Goal: Task Accomplishment & Management: Use online tool/utility

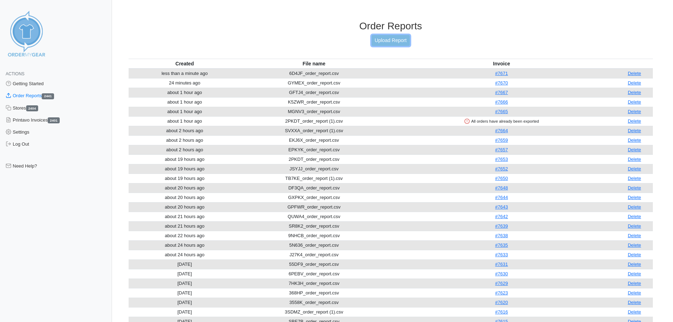
click at [387, 41] on link "Upload Report" at bounding box center [391, 40] width 38 height 11
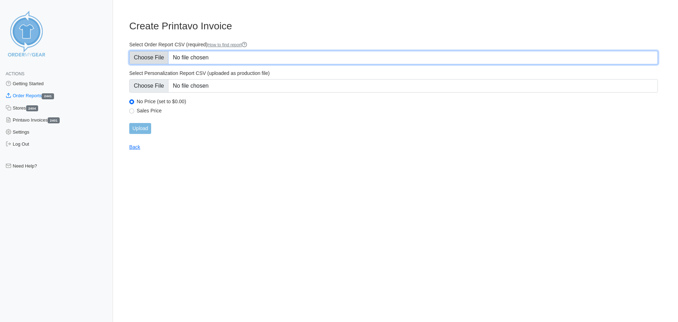
click at [150, 57] on input "Select Order Report CSV (required) How to find report" at bounding box center [393, 57] width 529 height 13
type input "C:\fakepath\XV6AR_order_report.csv"
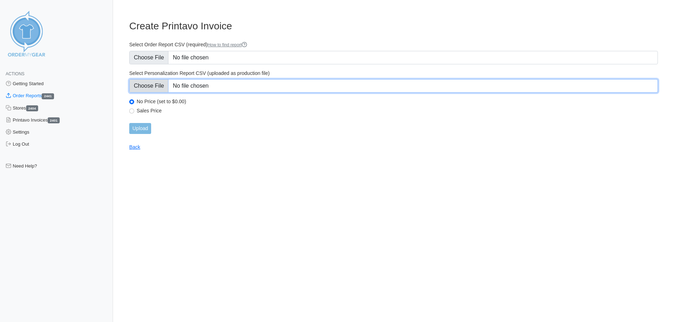
click at [145, 85] on input "Select Personalization Report CSV (uploaded as production file)" at bounding box center [393, 85] width 529 height 13
type input "C:\fakepath\XV6AR_personalization_report.csv"
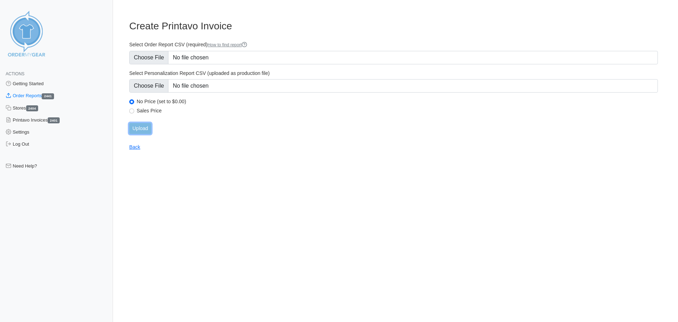
click at [138, 131] on input "Upload" at bounding box center [140, 128] width 22 height 11
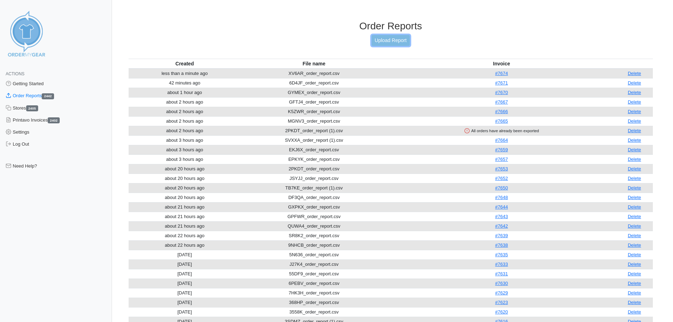
click at [386, 41] on link "Upload Report" at bounding box center [391, 40] width 38 height 11
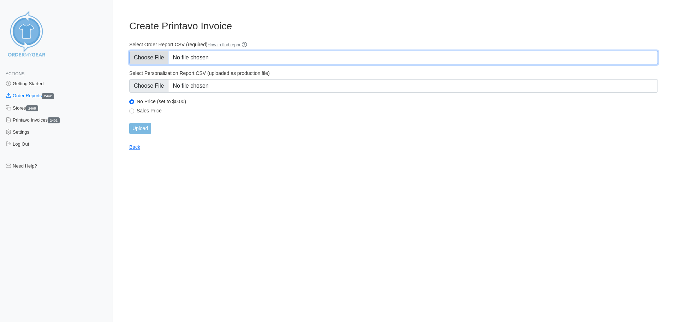
click at [148, 56] on input "Select Order Report CSV (required) How to find report" at bounding box center [393, 57] width 529 height 13
type input "C:\fakepath\SRFNE_order_report.csv"
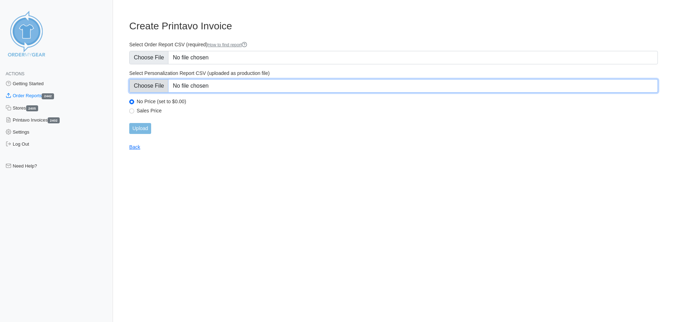
click at [148, 87] on input "Select Personalization Report CSV (uploaded as production file)" at bounding box center [393, 85] width 529 height 13
type input "C:\fakepath\SRFNE_personalization_report.csv"
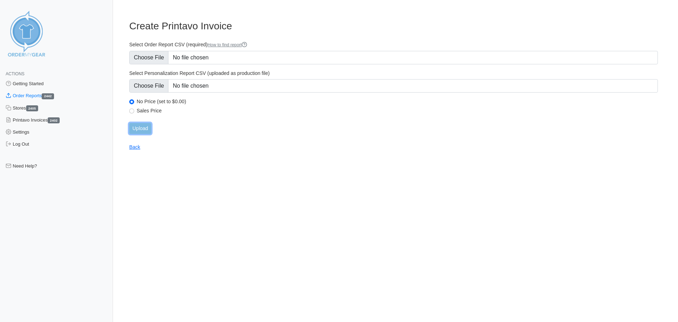
click at [142, 129] on input "Upload" at bounding box center [140, 128] width 22 height 11
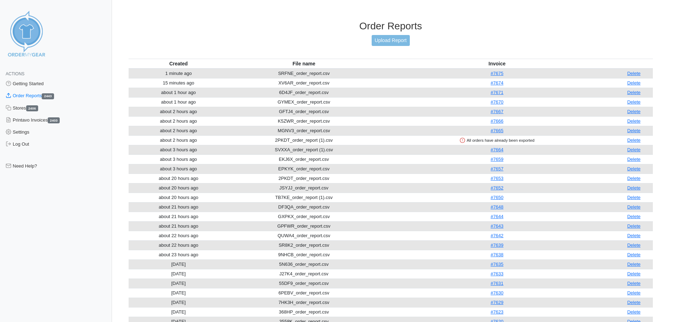
click at [411, 40] on div "Order Reports Upload Report" at bounding box center [391, 39] width 524 height 38
click at [403, 41] on link "Upload Report" at bounding box center [391, 40] width 38 height 11
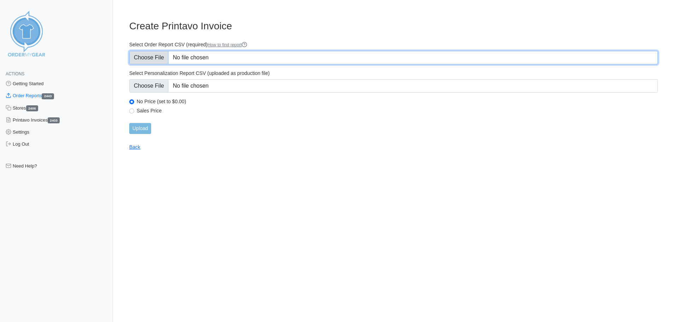
click at [159, 57] on input "Select Order Report CSV (required) How to find report" at bounding box center [393, 57] width 529 height 13
type input "C:\fakepath\69HXH_order_report.csv"
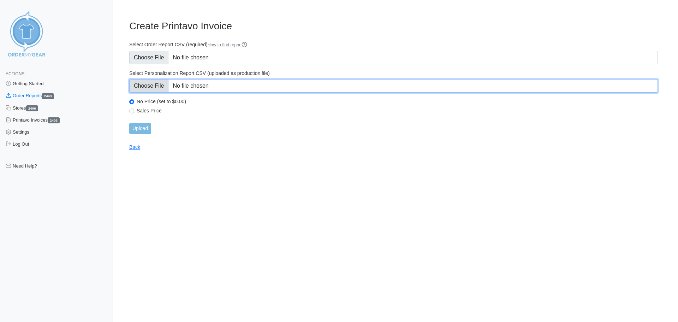
click at [142, 91] on input "Select Personalization Report CSV (uploaded as production file)" at bounding box center [393, 85] width 529 height 13
type input "C:\fakepath\69HXH_personalization_report.csv"
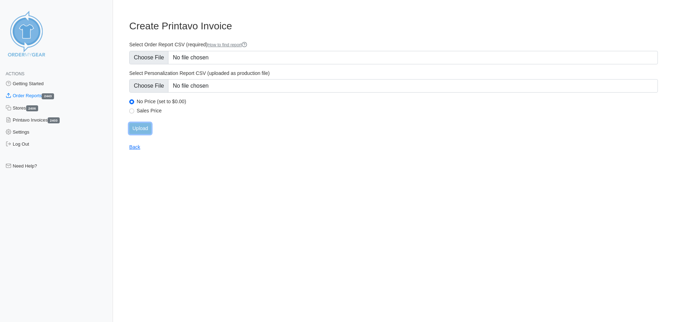
click at [138, 129] on input "Upload" at bounding box center [140, 128] width 22 height 11
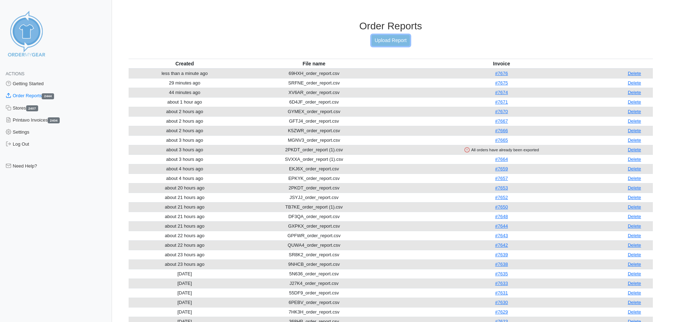
click at [375, 43] on link "Upload Report" at bounding box center [391, 40] width 38 height 11
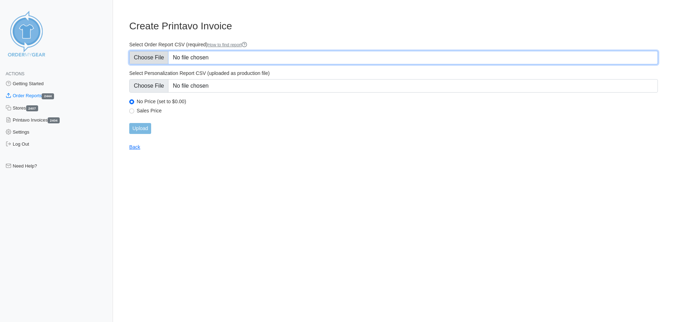
click at [161, 61] on input "Select Order Report CSV (required) How to find report" at bounding box center [393, 57] width 529 height 13
type input "C:\fakepath\TU8WK_order_report.csv"
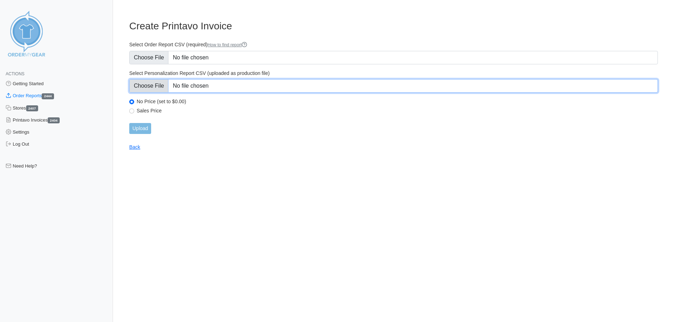
click at [155, 84] on input "Select Personalization Report CSV (uploaded as production file)" at bounding box center [393, 85] width 529 height 13
type input "C:\fakepath\TU8WK_personalization_report.csv"
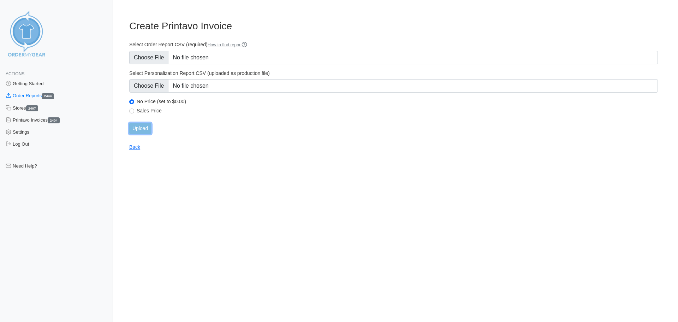
click at [145, 126] on input "Upload" at bounding box center [140, 128] width 22 height 11
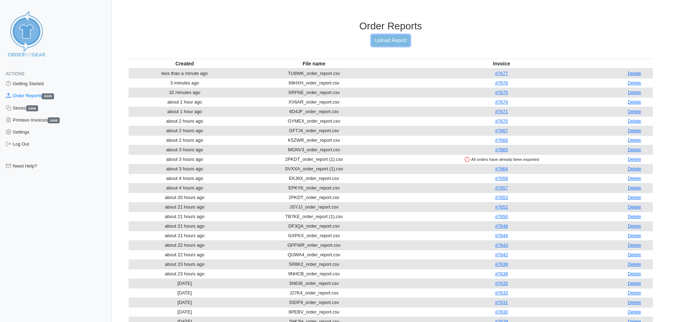
click at [373, 42] on link "Upload Report" at bounding box center [391, 40] width 38 height 11
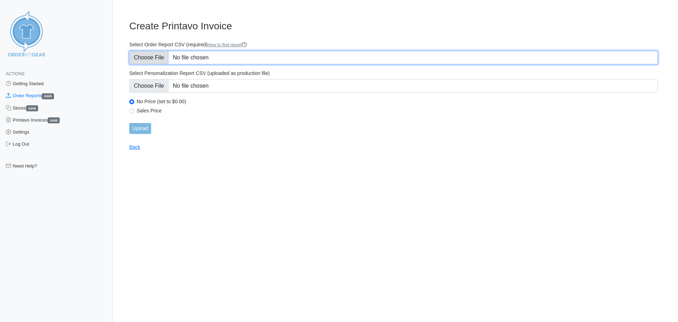
click at [169, 59] on input "Select Order Report CSV (required) How to find report" at bounding box center [393, 57] width 529 height 13
type input "C:\fakepath\55FHE_order_report.csv"
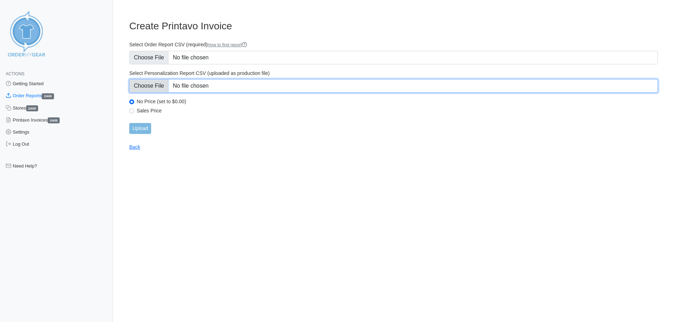
click at [160, 88] on input "Select Personalization Report CSV (uploaded as production file)" at bounding box center [393, 85] width 529 height 13
type input "C:\fakepath\55FHE_personalization_report.csv"
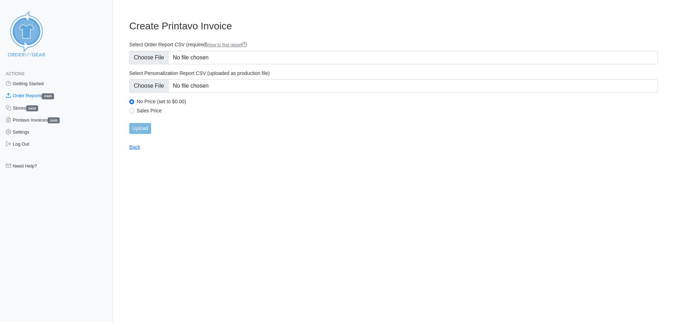
click at [146, 134] on main "Create Printavo Invoice Select Order Report CSV (required) How to find report S…" at bounding box center [394, 81] width 546 height 138
click at [146, 128] on input "Upload" at bounding box center [140, 128] width 22 height 11
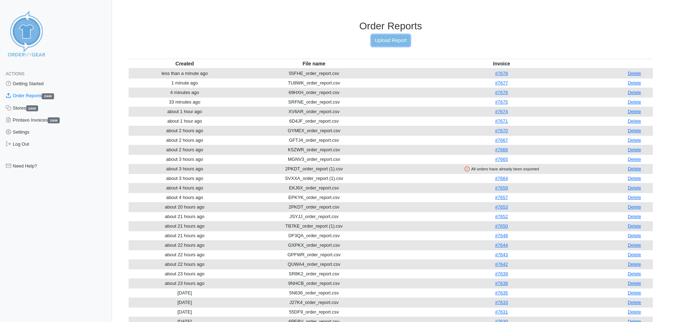
click at [384, 36] on link "Upload Report" at bounding box center [391, 40] width 38 height 11
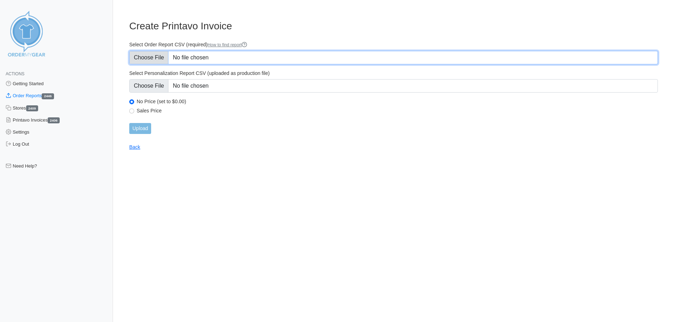
click at [164, 61] on input "Select Order Report CSV (required) How to find report" at bounding box center [393, 57] width 529 height 13
type input "C:\fakepath\8S5RG_order_report.csv"
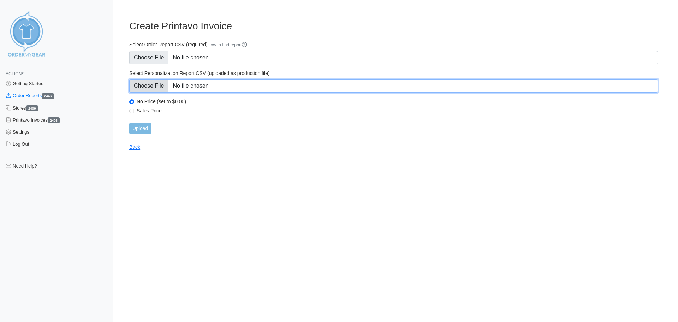
click at [155, 83] on input "Select Personalization Report CSV (uploaded as production file)" at bounding box center [393, 85] width 529 height 13
type input "C:\fakepath\8S5RG_personalization_report.csv"
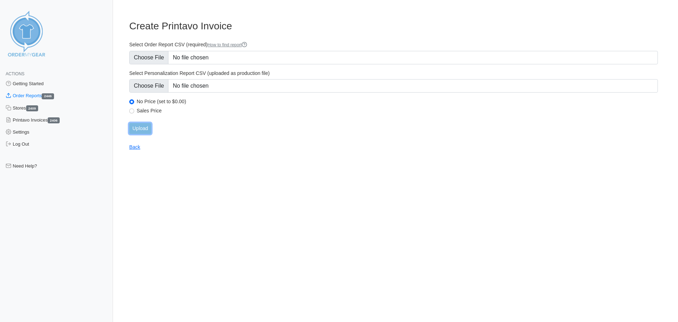
click at [142, 126] on input "Upload" at bounding box center [140, 128] width 22 height 11
click at [144, 126] on div "Upload" at bounding box center [393, 128] width 529 height 11
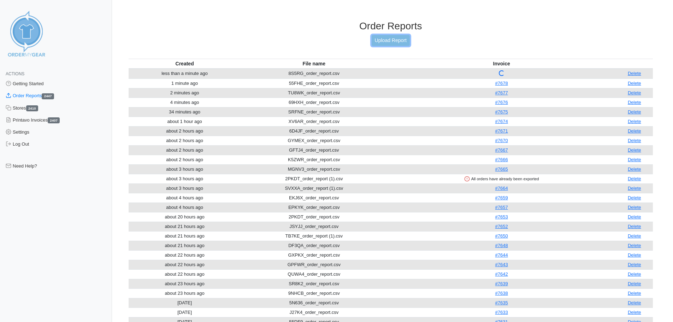
click at [391, 42] on link "Upload Report" at bounding box center [391, 40] width 38 height 11
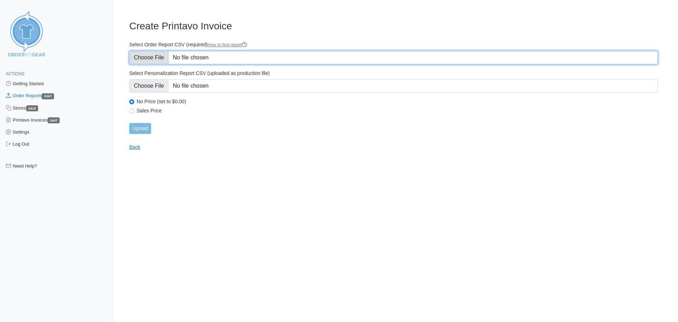
click at [170, 63] on input "Select Order Report CSV (required) How to find report" at bounding box center [393, 57] width 529 height 13
type input "C:\fakepath\R694K_order_report.csv"
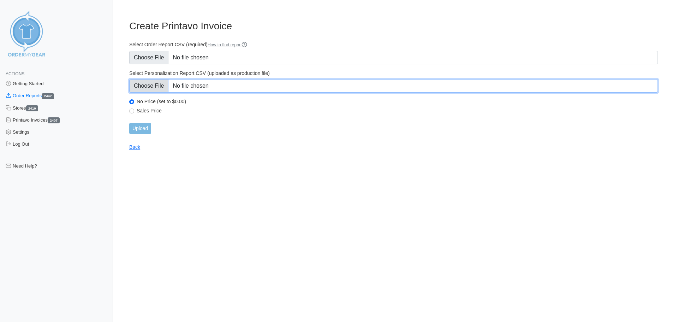
click at [170, 90] on input "Select Personalization Report CSV (uploaded as production file)" at bounding box center [393, 85] width 529 height 13
type input "C:\fakepath\R694K_personalization_report.csv"
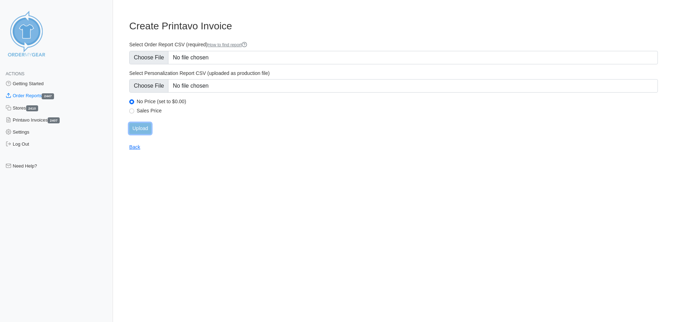
click at [137, 124] on input "Upload" at bounding box center [140, 128] width 22 height 11
click at [148, 129] on div "Upload" at bounding box center [393, 128] width 529 height 11
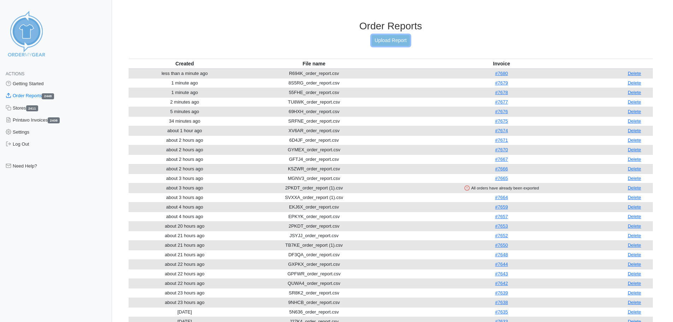
click at [404, 40] on link "Upload Report" at bounding box center [391, 40] width 38 height 11
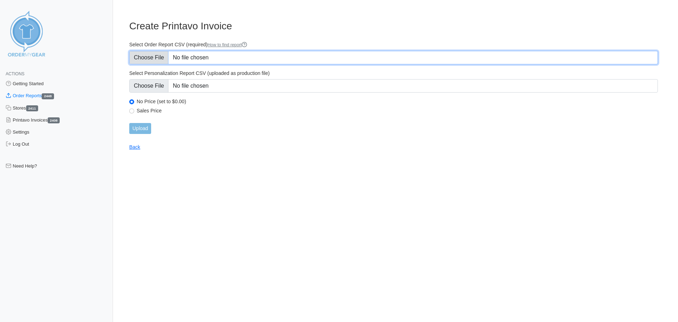
click at [171, 60] on input "Select Order Report CSV (required) How to find report" at bounding box center [393, 57] width 529 height 13
type input "C:\fakepath\QQDP8_order_report.csv"
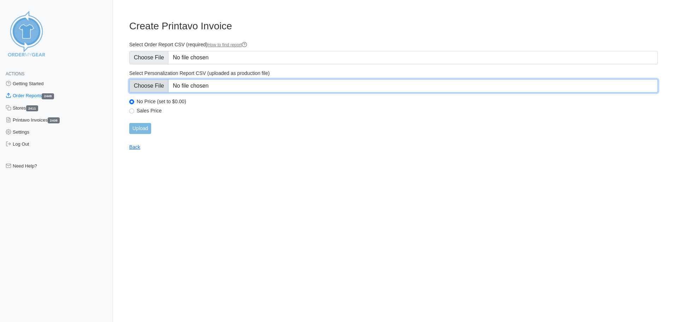
click at [159, 82] on input "Select Personalization Report CSV (uploaded as production file)" at bounding box center [393, 85] width 529 height 13
type input "C:\fakepath\DU2Z4_order_report.csv"
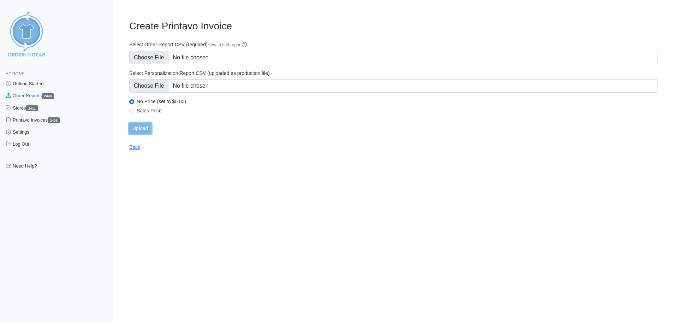
click at [138, 125] on input "Upload" at bounding box center [140, 128] width 22 height 11
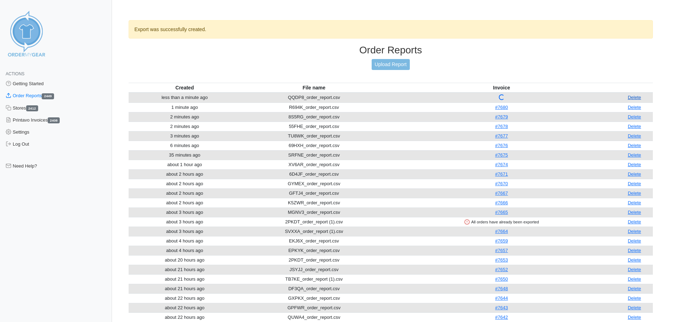
click at [637, 95] on link "Delete" at bounding box center [634, 97] width 13 height 5
click at [390, 63] on link "Upload Report" at bounding box center [391, 64] width 38 height 11
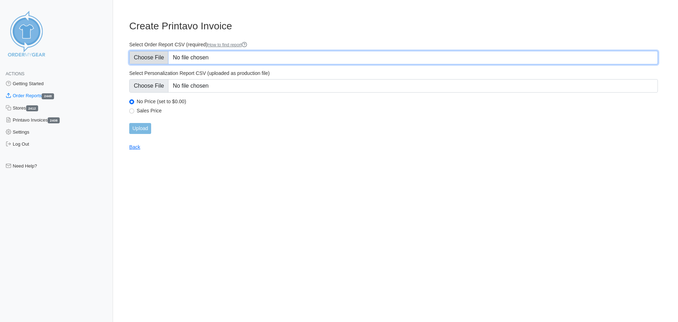
click at [147, 57] on input "Select Order Report CSV (required) How to find report" at bounding box center [393, 57] width 529 height 13
type input "C:\fakepath\QQDP8_order_report.csv"
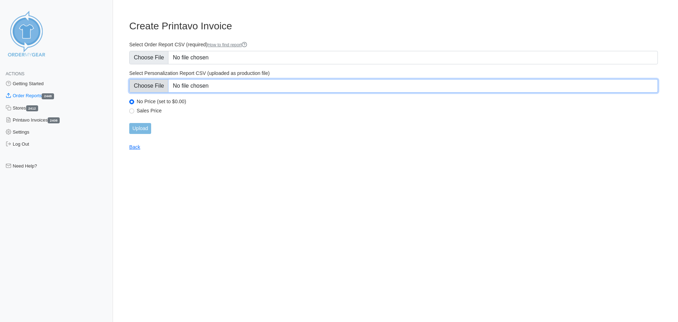
click at [146, 88] on input "Select Personalization Report CSV (uploaded as production file)" at bounding box center [393, 85] width 529 height 13
type input "C:\fakepath\QQDP8_personalization_report.csv"
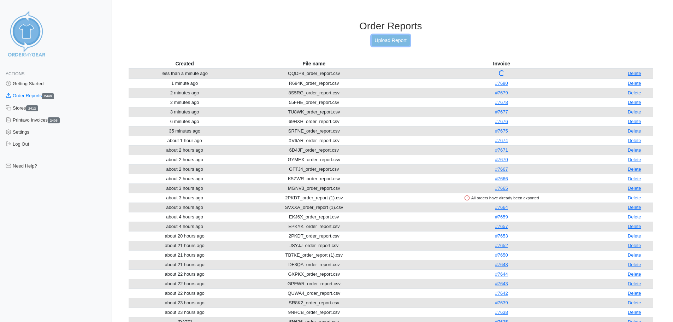
click at [393, 43] on link "Upload Report" at bounding box center [391, 40] width 38 height 11
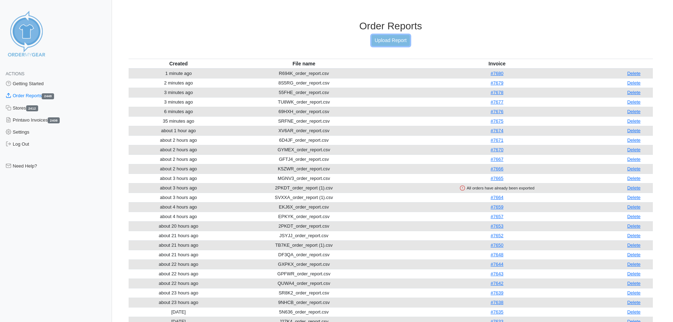
click at [389, 43] on link "Upload Report" at bounding box center [391, 40] width 38 height 11
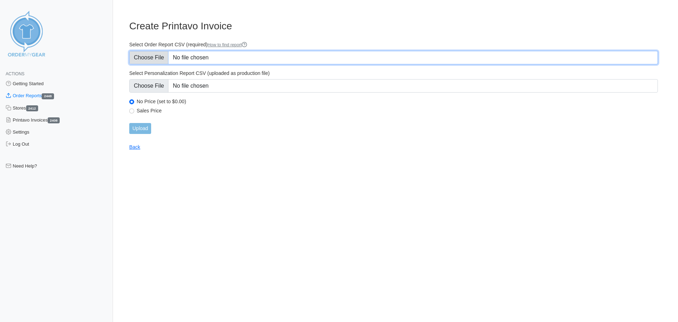
click at [158, 55] on input "Select Order Report CSV (required) How to find report" at bounding box center [393, 57] width 529 height 13
type input "C:\fakepath\QQDP8_order_report.csv"
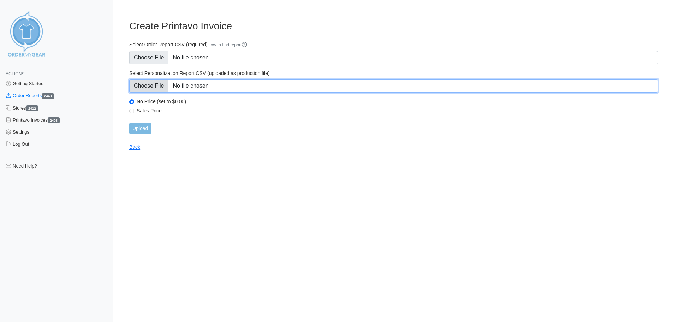
click at [159, 82] on input "Select Personalization Report CSV (uploaded as production file)" at bounding box center [393, 85] width 529 height 13
type input "C:\fakepath\QQDP8_personalization_report.csv"
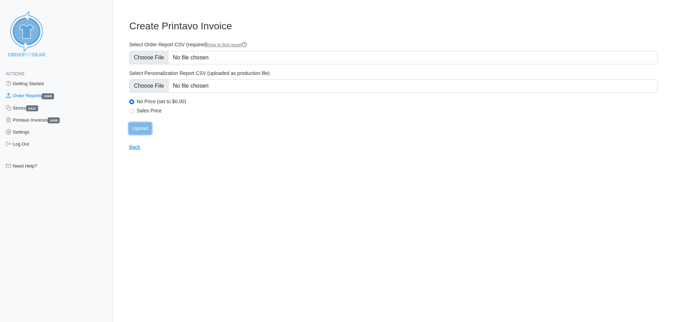
click at [143, 125] on input "Upload" at bounding box center [140, 128] width 22 height 11
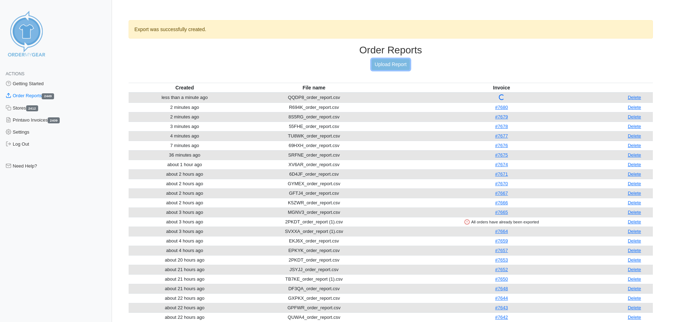
click at [398, 68] on link "Upload Report" at bounding box center [391, 64] width 38 height 11
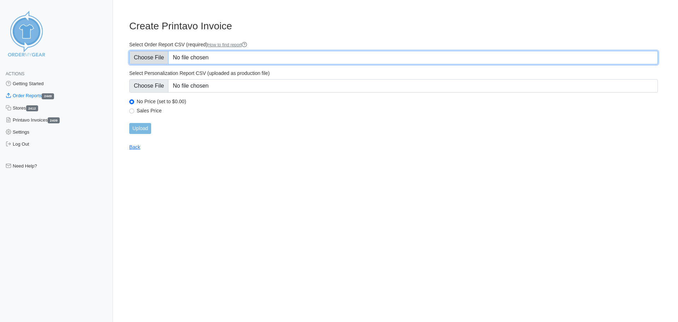
click at [158, 55] on input "Select Order Report CSV (required) How to find report" at bounding box center [393, 57] width 529 height 13
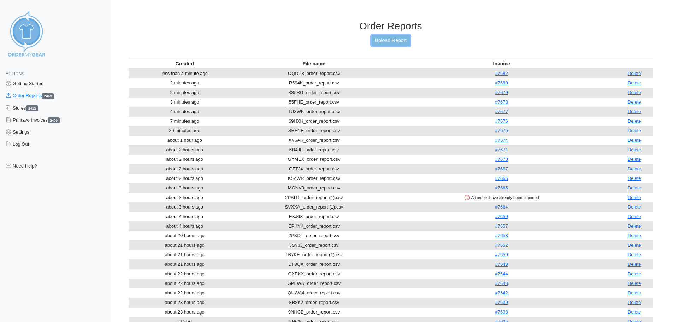
click at [398, 43] on link "Upload Report" at bounding box center [391, 40] width 38 height 11
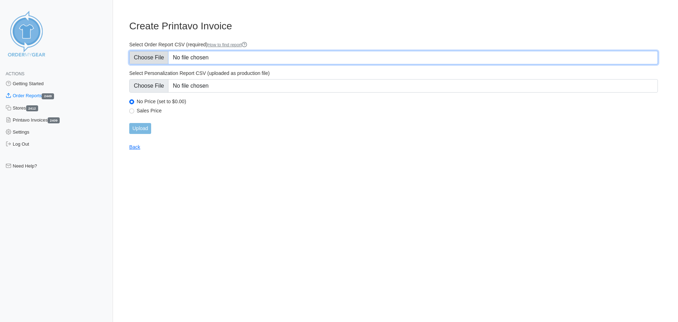
click at [147, 63] on input "Select Order Report CSV (required) How to find report" at bounding box center [393, 57] width 529 height 13
type input "C:\fakepath\DU2Z4_order_report.csv"
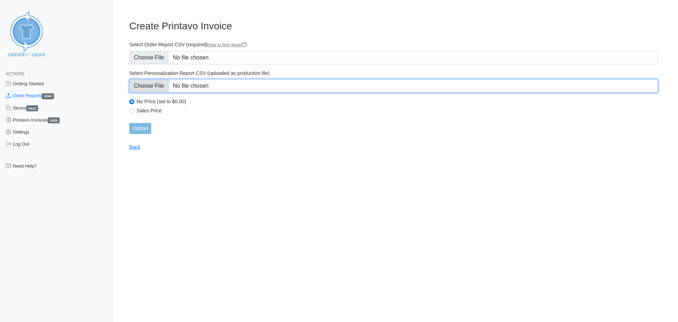
click at [159, 89] on input "Select Personalization Report CSV (uploaded as production file)" at bounding box center [393, 85] width 529 height 13
type input "C:\fakepath\DU2Z4_personalization_report.csv"
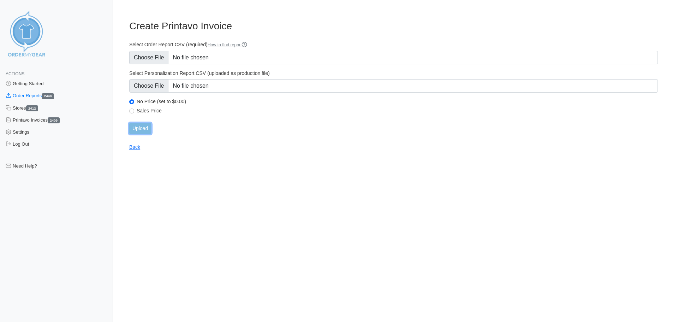
click at [147, 128] on input "Upload" at bounding box center [140, 128] width 22 height 11
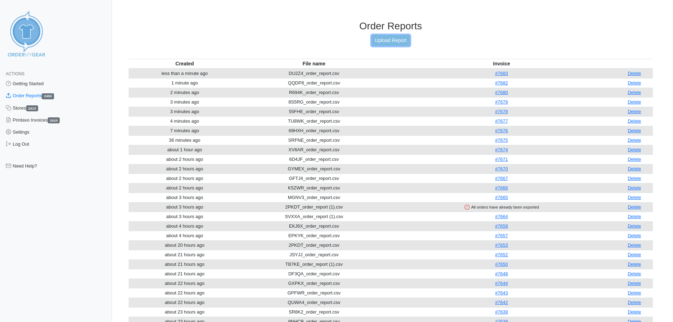
click at [379, 43] on link "Upload Report" at bounding box center [391, 40] width 38 height 11
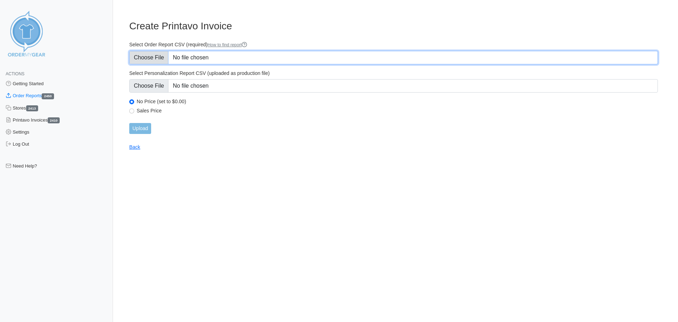
click at [150, 59] on input "Select Order Report CSV (required) How to find report" at bounding box center [393, 57] width 529 height 13
type input "C:\fakepath\CS9ZD_order_report.csv"
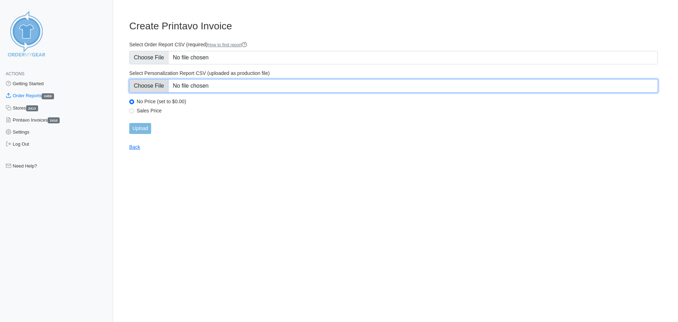
click at [159, 84] on input "Select Personalization Report CSV (uploaded as production file)" at bounding box center [393, 85] width 529 height 13
type input "C:\fakepath\CS9ZD_personalization_report.csv"
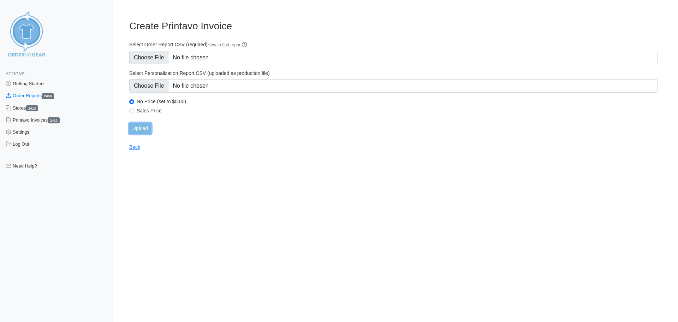
click at [142, 128] on input "Upload" at bounding box center [140, 128] width 22 height 11
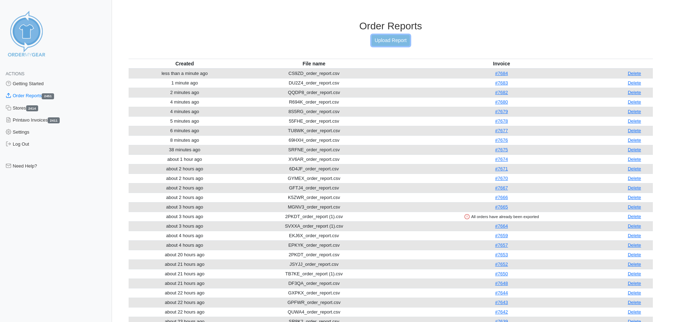
click at [383, 39] on link "Upload Report" at bounding box center [391, 40] width 38 height 11
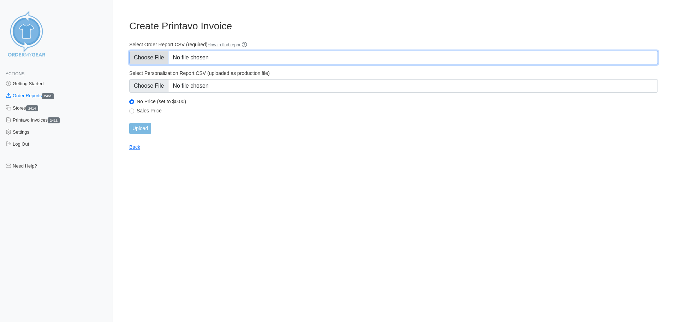
click at [147, 57] on input "Select Order Report CSV (required) How to find report" at bounding box center [393, 57] width 529 height 13
type input "C:\fakepath\GBT73_order_report.csv"
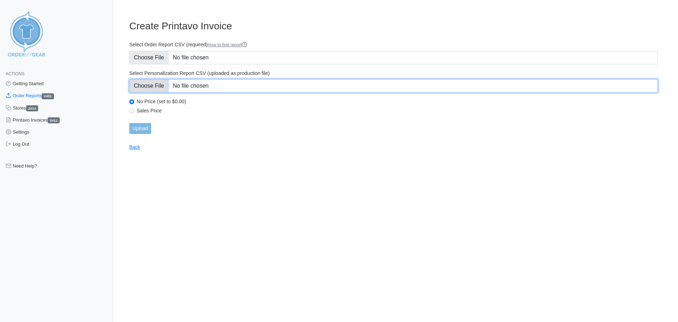
click at [156, 87] on input "Select Personalization Report CSV (uploaded as production file)" at bounding box center [393, 85] width 529 height 13
type input "C:\fakepath\GBT73_personalization_report.csv"
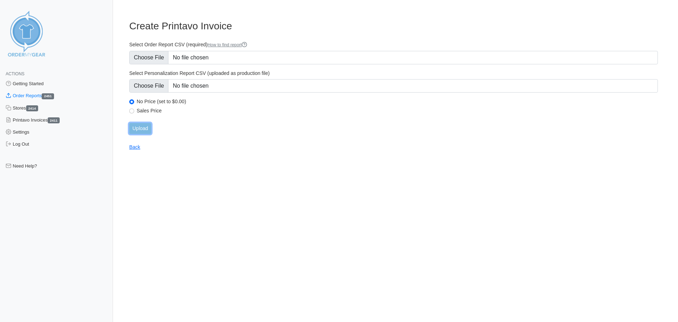
click at [141, 129] on input "Upload" at bounding box center [140, 128] width 22 height 11
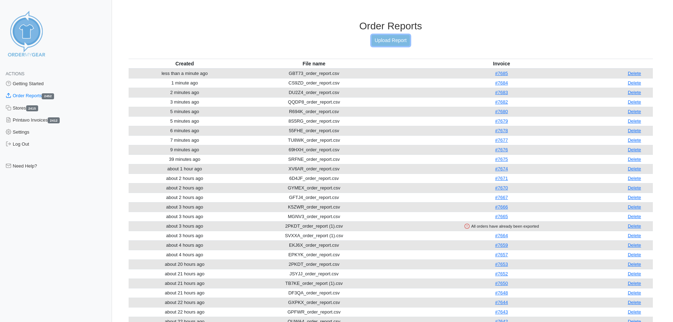
click at [396, 42] on link "Upload Report" at bounding box center [391, 40] width 38 height 11
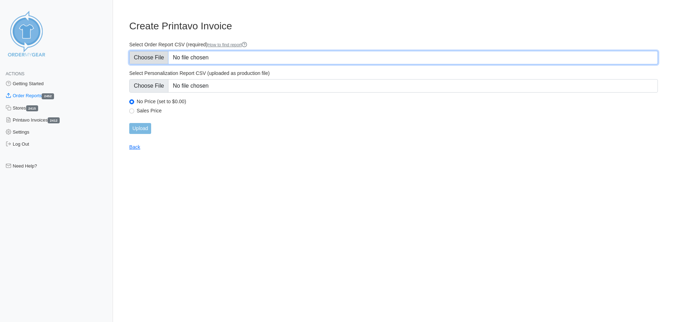
click at [146, 62] on input "Select Order Report CSV (required) How to find report" at bounding box center [393, 57] width 529 height 13
type input "C:\fakepath\BH385_order_report.csv"
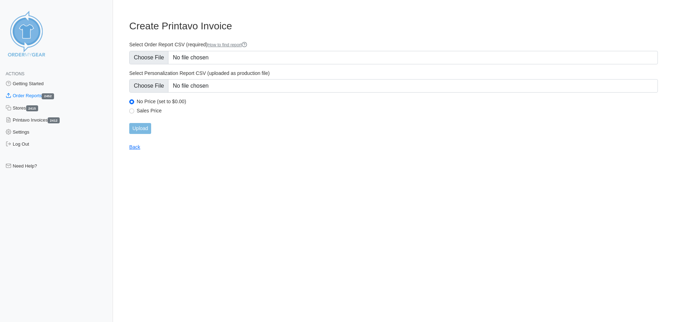
click at [155, 78] on div "Select Personalization Report CSV (uploaded as production file)" at bounding box center [393, 81] width 529 height 23
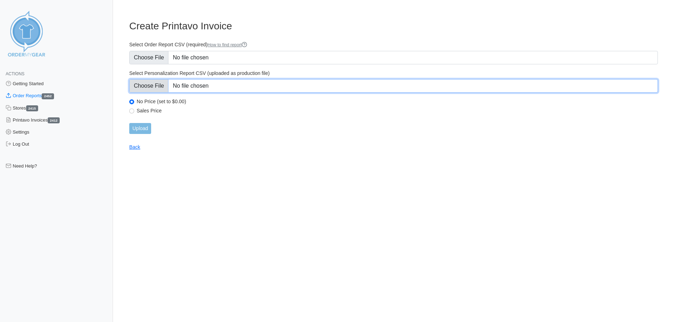
click at [157, 83] on input "Select Personalization Report CSV (uploaded as production file)" at bounding box center [393, 85] width 529 height 13
type input "C:\fakepath\BH385_personalization_report.csv"
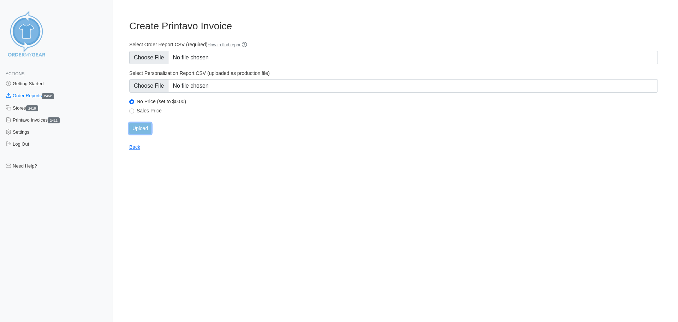
click at [146, 124] on input "Upload" at bounding box center [140, 128] width 22 height 11
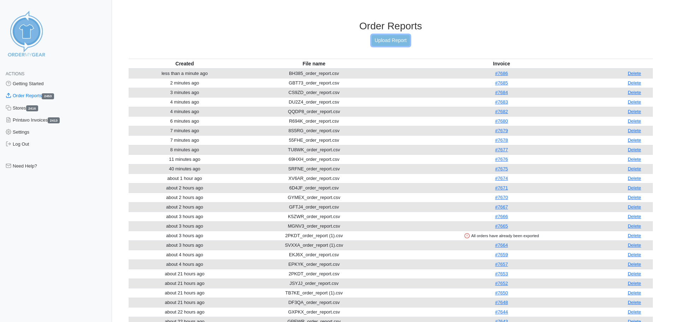
drag, startPoint x: 403, startPoint y: 39, endPoint x: 398, endPoint y: 42, distance: 5.4
click at [402, 39] on link "Upload Report" at bounding box center [391, 40] width 38 height 11
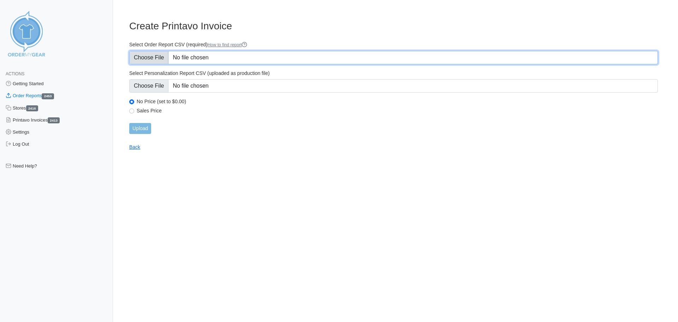
click at [147, 54] on input "Select Order Report CSV (required) How to find report" at bounding box center [393, 57] width 529 height 13
click at [143, 54] on input "Select Order Report CSV (required) How to find report" at bounding box center [393, 57] width 529 height 13
type input "C:\fakepath\2QNNQ_order_report.csv"
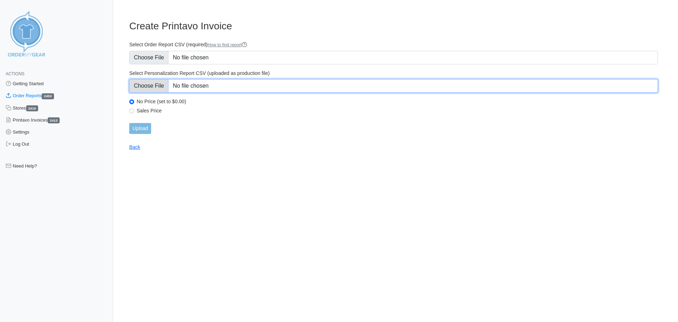
click at [166, 85] on input "Select Personalization Report CSV (uploaded as production file)" at bounding box center [393, 85] width 529 height 13
type input "C:\fakepath\2QNNQ_personalization_report.csv"
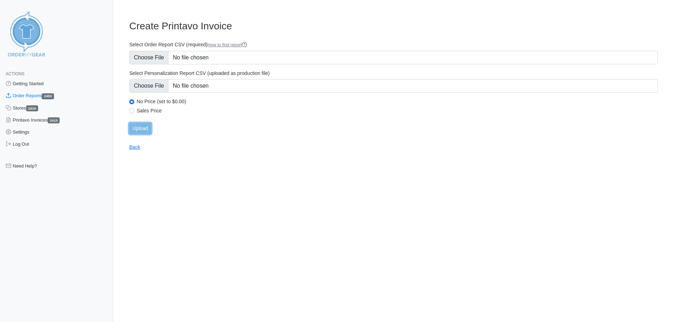
click at [142, 131] on input "Upload" at bounding box center [140, 128] width 22 height 11
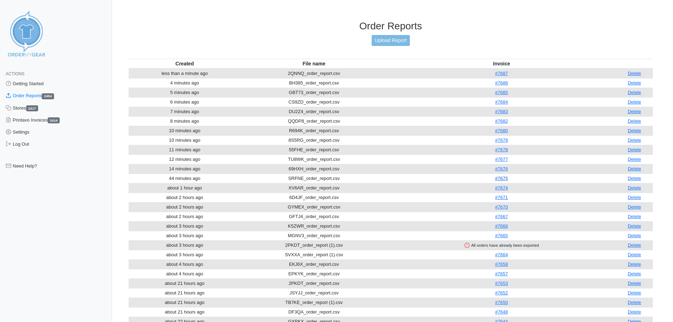
click at [502, 178] on link "#7675" at bounding box center [501, 178] width 13 height 5
click at [388, 41] on link "Upload Report" at bounding box center [391, 40] width 38 height 11
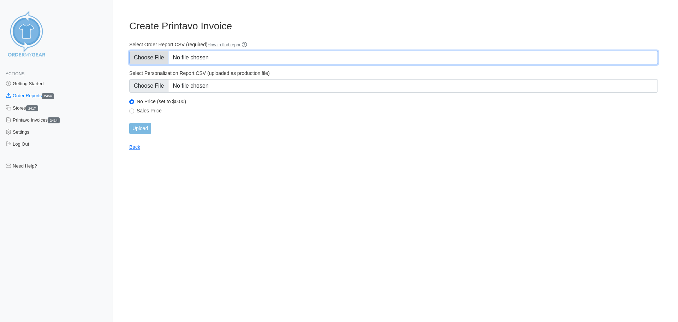
click at [154, 59] on input "Select Order Report CSV (required) How to find report" at bounding box center [393, 57] width 529 height 13
type input "C:\fakepath\Y8N6N_order_report.csv"
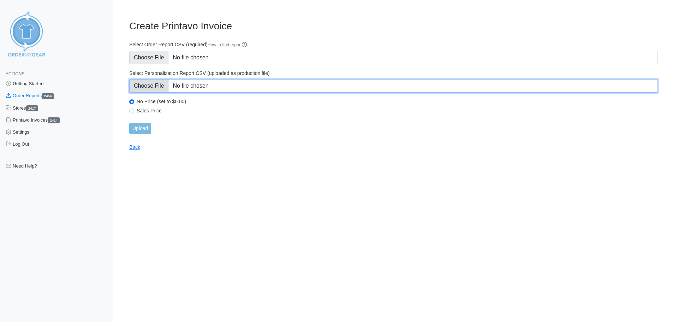
click at [148, 87] on input "Select Personalization Report CSV (uploaded as production file)" at bounding box center [393, 85] width 529 height 13
type input "C:\fakepath\Y8N6N_personalization_report.csv"
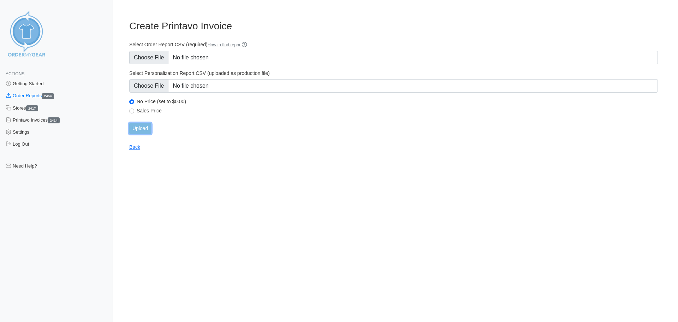
click at [140, 129] on input "Upload" at bounding box center [140, 128] width 22 height 11
